Goal: Task Accomplishment & Management: Manage account settings

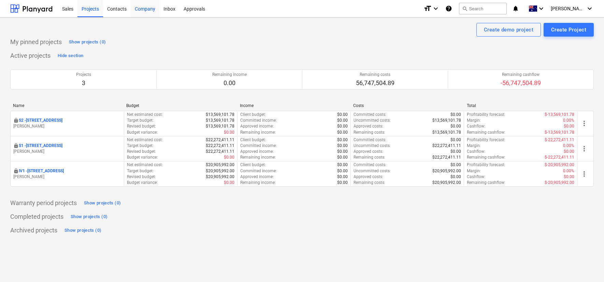
click at [131, 9] on div "Company" at bounding box center [145, 8] width 29 height 17
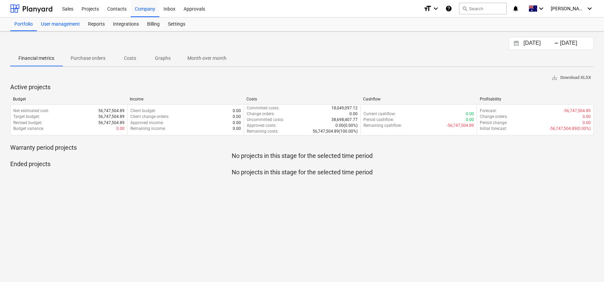
click at [67, 25] on div "User management" at bounding box center [60, 24] width 47 height 14
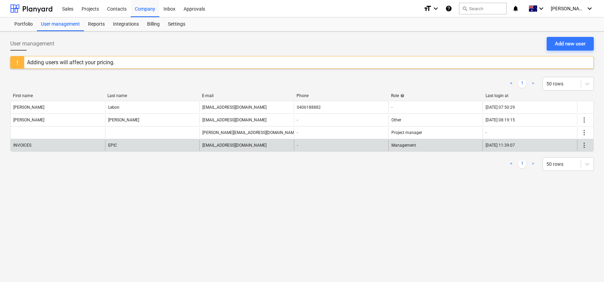
click at [425, 147] on div "Management" at bounding box center [435, 145] width 95 height 11
click at [587, 146] on span "more_vert" at bounding box center [584, 145] width 8 height 8
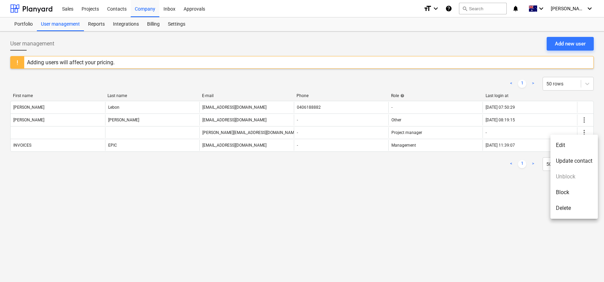
click at [567, 146] on li "Edit" at bounding box center [573, 145] width 47 height 16
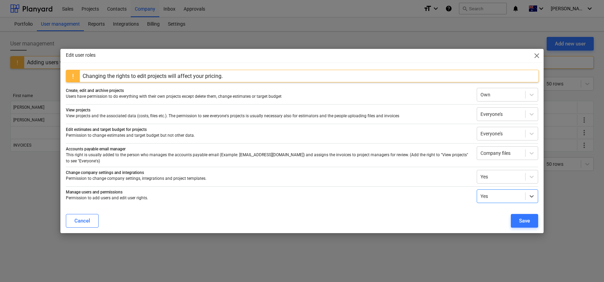
click at [537, 59] on span "close" at bounding box center [537, 56] width 8 height 8
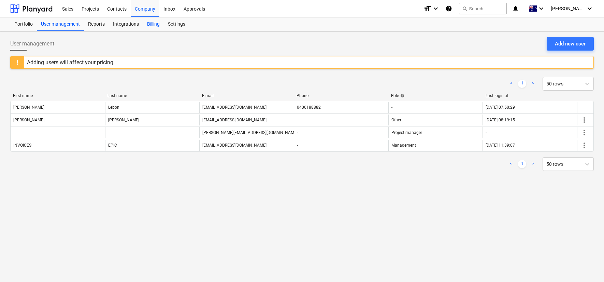
click at [155, 26] on div "Billing" at bounding box center [153, 24] width 21 height 14
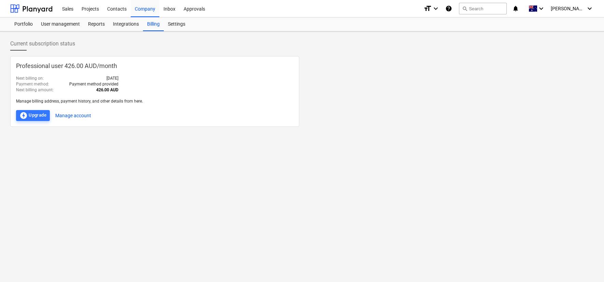
click at [69, 89] on div "Next billing amount : 426.00 AUD" at bounding box center [67, 90] width 102 height 6
click at [82, 115] on button "Manage account" at bounding box center [73, 115] width 36 height 11
click at [73, 24] on div "User management" at bounding box center [60, 24] width 47 height 14
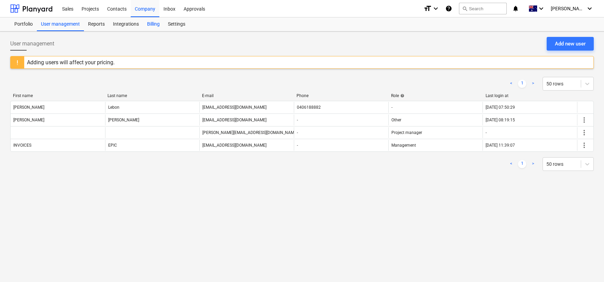
click at [153, 24] on div "Billing" at bounding box center [153, 24] width 21 height 14
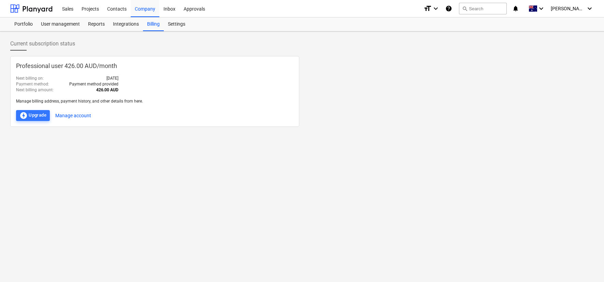
click at [39, 97] on div at bounding box center [154, 95] width 277 height 5
drag, startPoint x: 63, startPoint y: 77, endPoint x: 75, endPoint y: 106, distance: 31.1
click at [63, 77] on div "Next billing on : [DATE]" at bounding box center [67, 78] width 102 height 6
click at [75, 116] on button "Manage account" at bounding box center [73, 115] width 36 height 11
click at [103, 23] on div "Reports" at bounding box center [96, 24] width 25 height 14
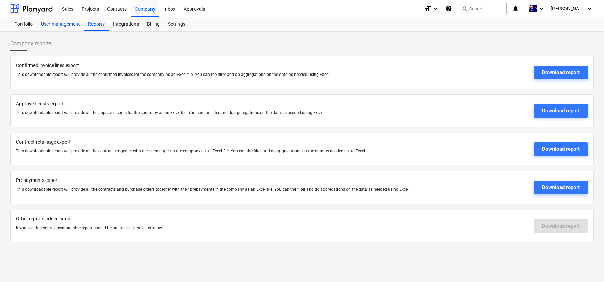
click at [70, 23] on div "User management" at bounding box center [60, 24] width 47 height 14
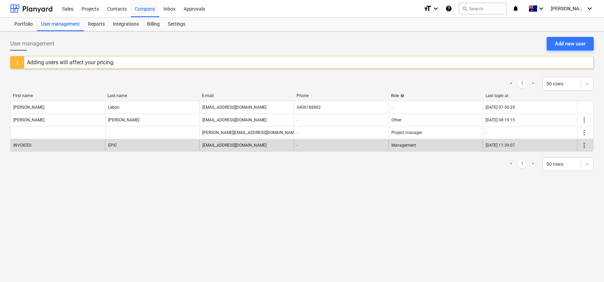
click at [452, 141] on div "Management" at bounding box center [435, 145] width 95 height 11
click at [584, 145] on span "more_vert" at bounding box center [584, 145] width 8 height 8
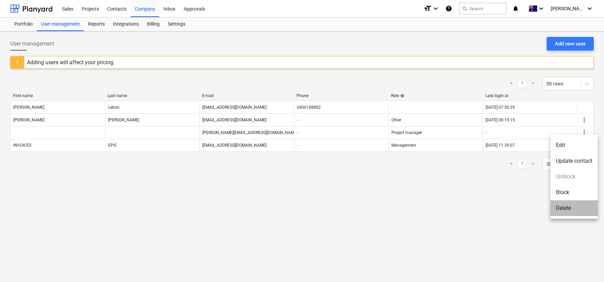
click at [569, 211] on li "Delete" at bounding box center [573, 208] width 47 height 16
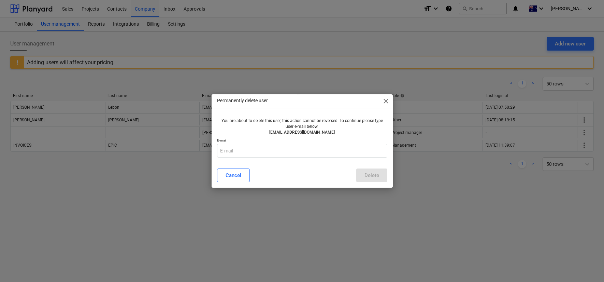
click at [328, 143] on p "E-mail" at bounding box center [302, 141] width 170 height 6
click at [326, 147] on input "text" at bounding box center [302, 151] width 170 height 14
click at [387, 101] on span "close" at bounding box center [386, 101] width 8 height 8
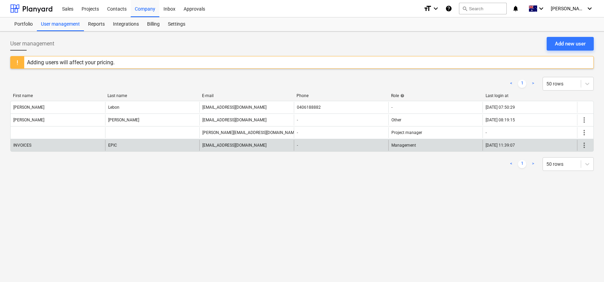
click at [582, 144] on span "more_vert" at bounding box center [584, 145] width 8 height 8
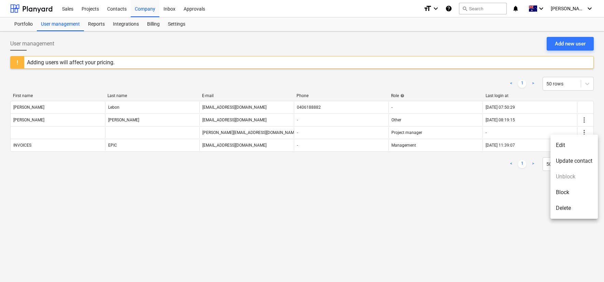
click at [568, 145] on li "Edit" at bounding box center [573, 145] width 47 height 16
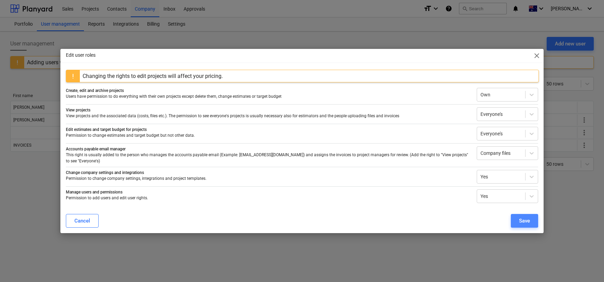
click at [522, 223] on button "Save" at bounding box center [524, 221] width 27 height 14
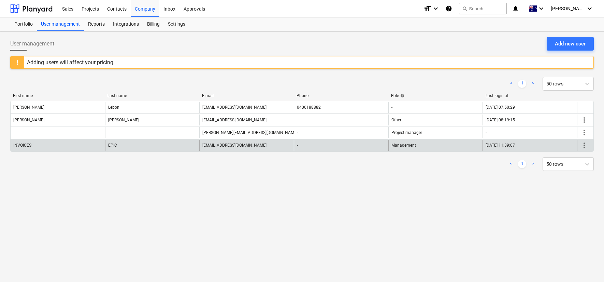
click at [583, 146] on span "more_vert" at bounding box center [584, 145] width 8 height 8
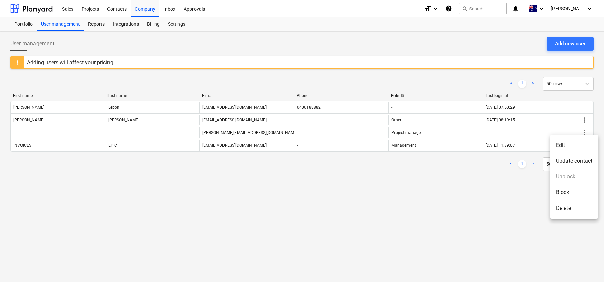
click at [570, 164] on li "Update contact" at bounding box center [573, 161] width 47 height 16
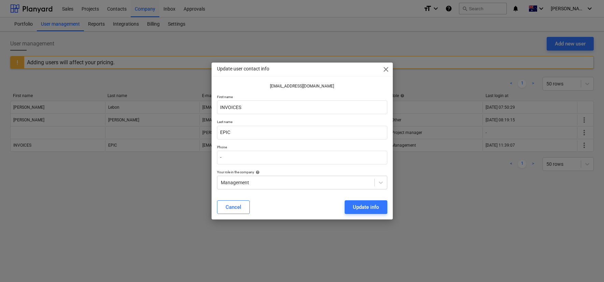
click at [389, 70] on span "close" at bounding box center [386, 69] width 8 height 8
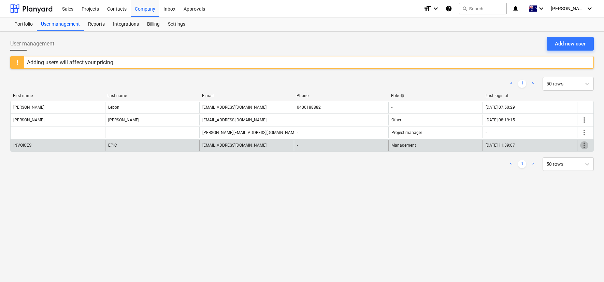
click at [587, 144] on span "more_vert" at bounding box center [584, 145] width 8 height 8
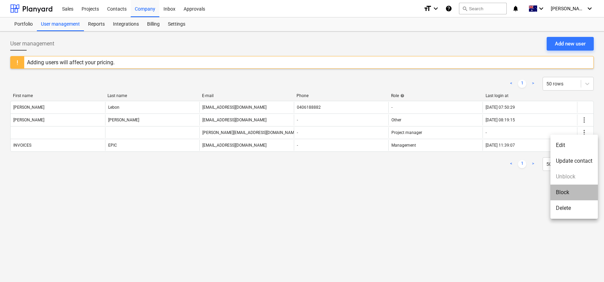
click at [564, 193] on li "Block" at bounding box center [573, 192] width 47 height 16
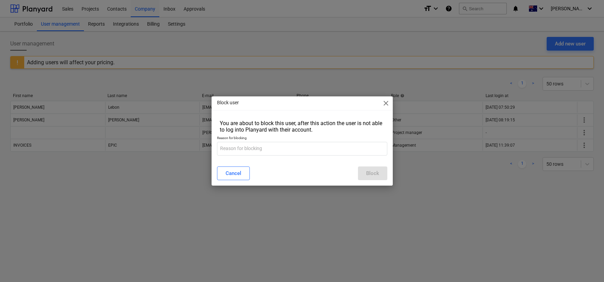
click at [386, 103] on span "close" at bounding box center [386, 103] width 8 height 8
